Goal: Transaction & Acquisition: Register for event/course

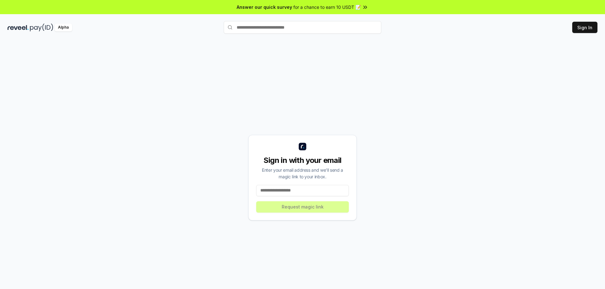
click at [315, 190] on input at bounding box center [302, 190] width 93 height 11
type input "*"
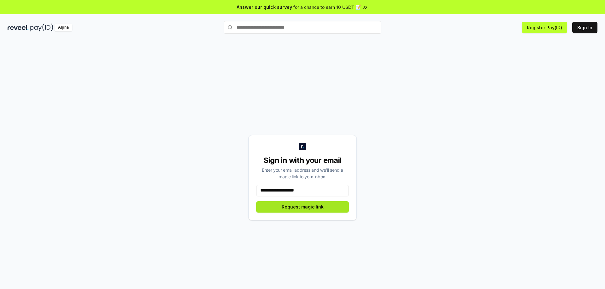
type input "**********"
click at [320, 209] on button "Request magic link" at bounding box center [302, 207] width 93 height 11
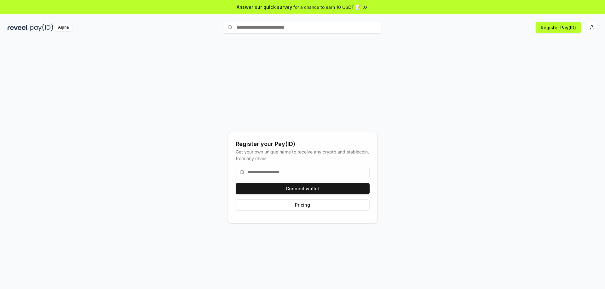
click at [287, 174] on input at bounding box center [303, 172] width 134 height 11
click at [298, 191] on button "Connect wallet" at bounding box center [303, 188] width 134 height 11
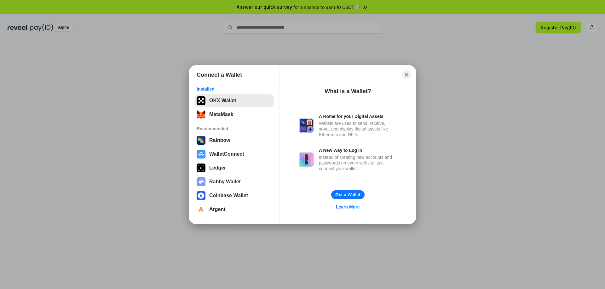
click at [235, 104] on button "OKX Wallet" at bounding box center [234, 100] width 79 height 13
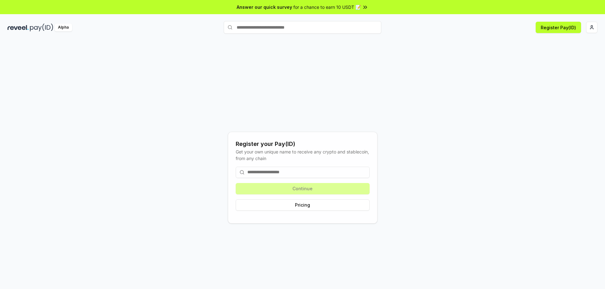
click at [340, 88] on div "Register your Pay(ID) Get your own unique name to receive any crypto and stable…" at bounding box center [303, 177] width 590 height 259
click at [298, 189] on div "Continue Pricing" at bounding box center [303, 189] width 134 height 54
click at [360, 6] on div "for a chance to earn 10 USDT 📝" at bounding box center [330, 7] width 75 height 7
click at [269, 172] on input at bounding box center [303, 172] width 134 height 11
click at [307, 206] on button "Pricing" at bounding box center [303, 205] width 134 height 11
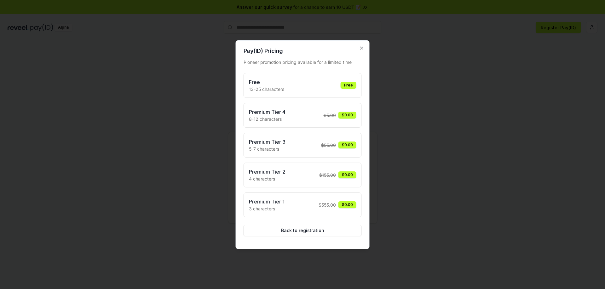
click at [311, 80] on div "Free 13-25 characters Free" at bounding box center [302, 85] width 107 height 14
click at [313, 84] on div "Free 13-25 characters Free" at bounding box center [302, 85] width 107 height 14
click at [362, 45] on div "Pay(ID) Pricing Pioneer promotion pricing available for a limited time Free 13-…" at bounding box center [303, 144] width 134 height 209
click at [362, 47] on icon "button" at bounding box center [361, 48] width 5 height 5
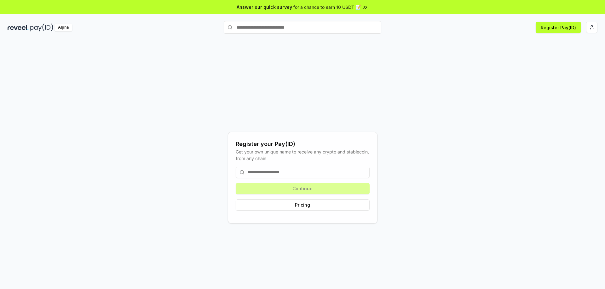
click at [292, 169] on input at bounding box center [303, 172] width 134 height 11
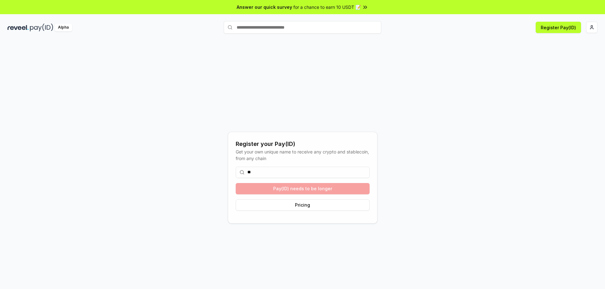
type input "*"
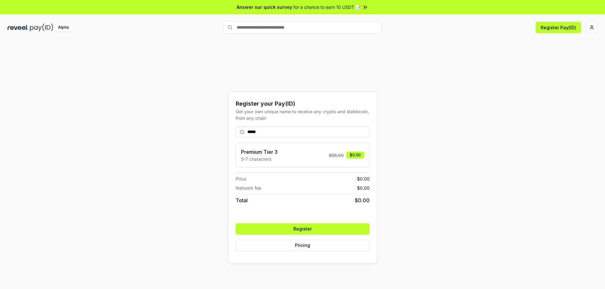
type input "*****"
click at [324, 229] on button "Register" at bounding box center [303, 229] width 134 height 11
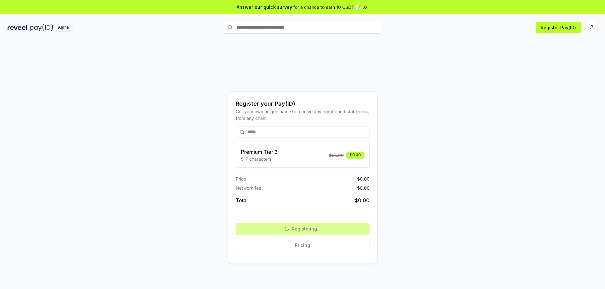
click at [568, 57] on div "Register your Pay(ID) Get your own unique name to receive any crypto and stable…" at bounding box center [303, 177] width 590 height 259
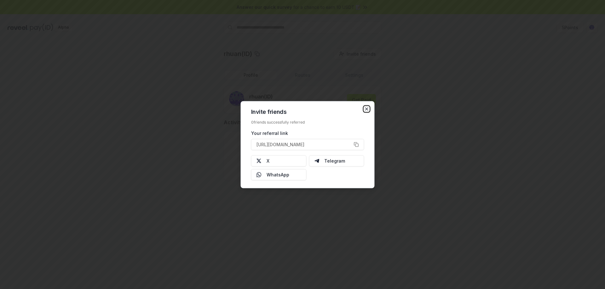
click at [367, 111] on icon "button" at bounding box center [366, 108] width 5 height 5
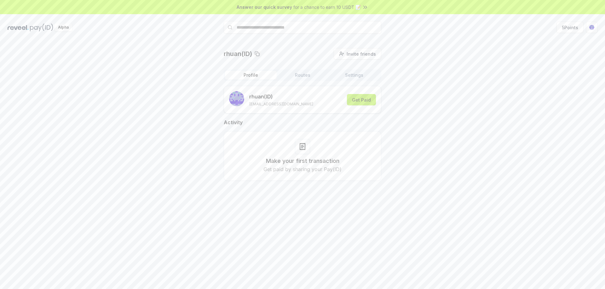
click at [369, 100] on button "Get Paid" at bounding box center [361, 99] width 29 height 11
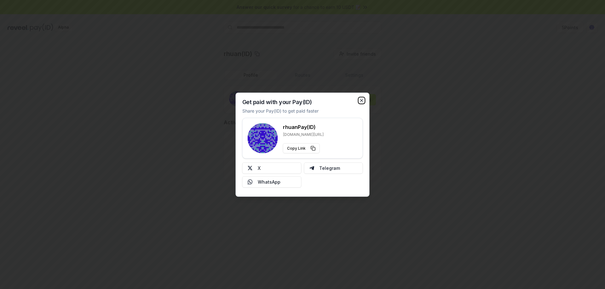
click at [360, 100] on icon "button" at bounding box center [361, 100] width 5 height 5
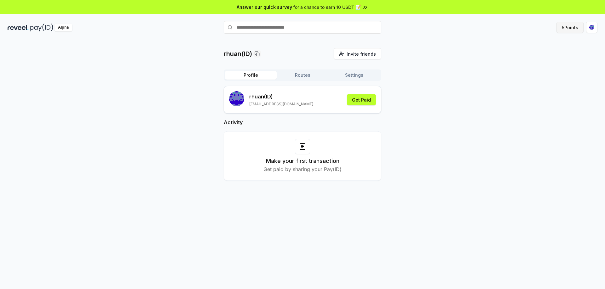
click at [574, 29] on button "5 Points" at bounding box center [569, 27] width 27 height 11
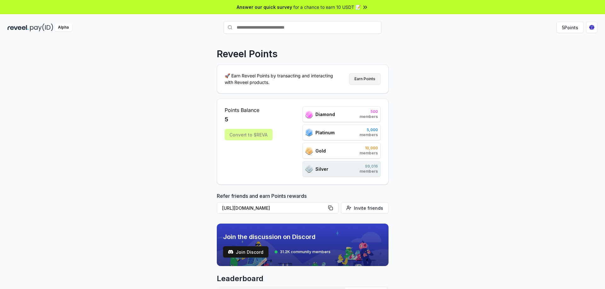
click at [373, 76] on button "Earn Points" at bounding box center [364, 78] width 31 height 11
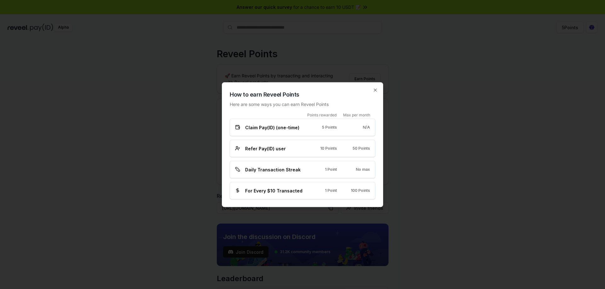
click at [314, 128] on div "5 Points" at bounding box center [325, 127] width 23 height 5
click at [279, 169] on span "Daily Transaction Streak" at bounding box center [272, 169] width 55 height 7
click at [275, 190] on span "For Every $10 Transacted" at bounding box center [273, 190] width 57 height 7
click at [374, 93] on h2 "How to earn Reveel Points" at bounding box center [302, 94] width 145 height 9
click at [377, 88] on icon "button" at bounding box center [375, 90] width 5 height 5
